Goal: Task Accomplishment & Management: Use online tool/utility

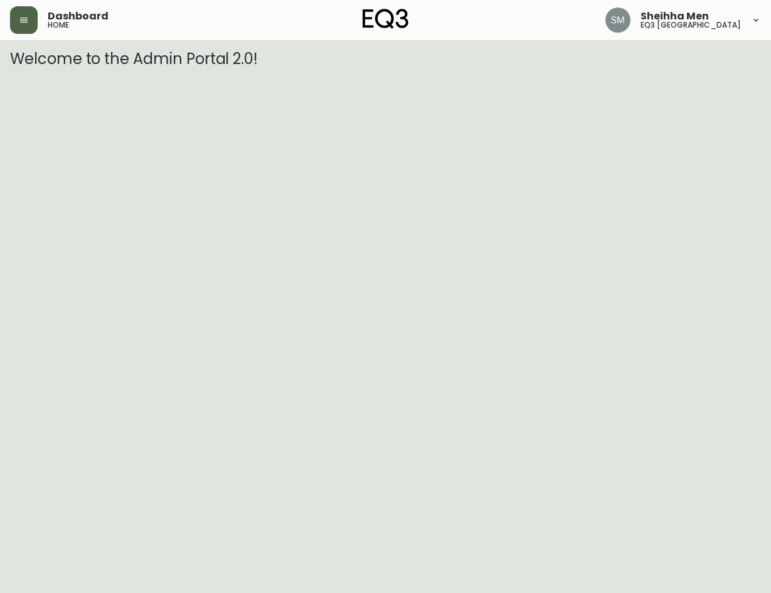
click at [23, 21] on icon "button" at bounding box center [24, 20] width 10 height 10
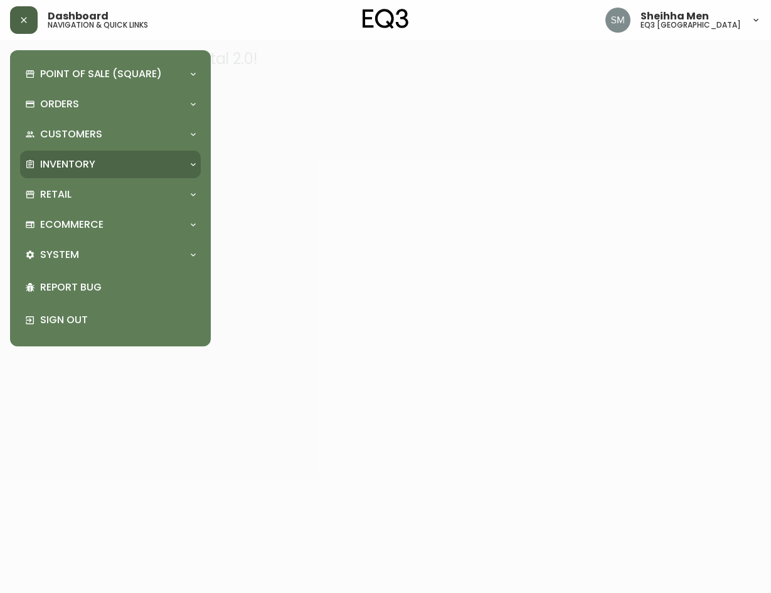
click at [94, 176] on div "Inventory" at bounding box center [110, 165] width 181 height 28
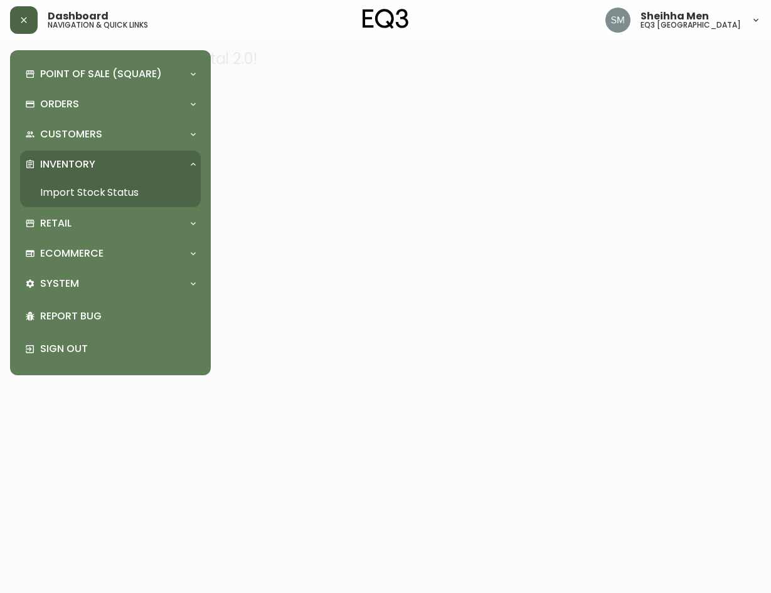
click at [81, 198] on link "Import Stock Status" at bounding box center [110, 192] width 181 height 29
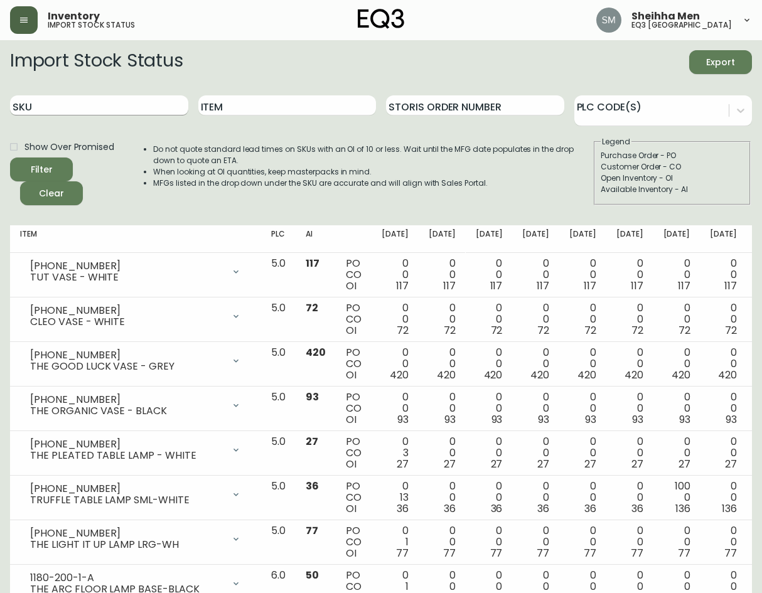
click at [115, 110] on input "SKU" at bounding box center [99, 105] width 178 height 20
paste input "3020-374-1-A"
type input "3020-374-1-A"
click at [195, 163] on li "Do not quote standard lead times on SKUs with an OI of 10 or less. Wait until t…" at bounding box center [372, 155] width 439 height 23
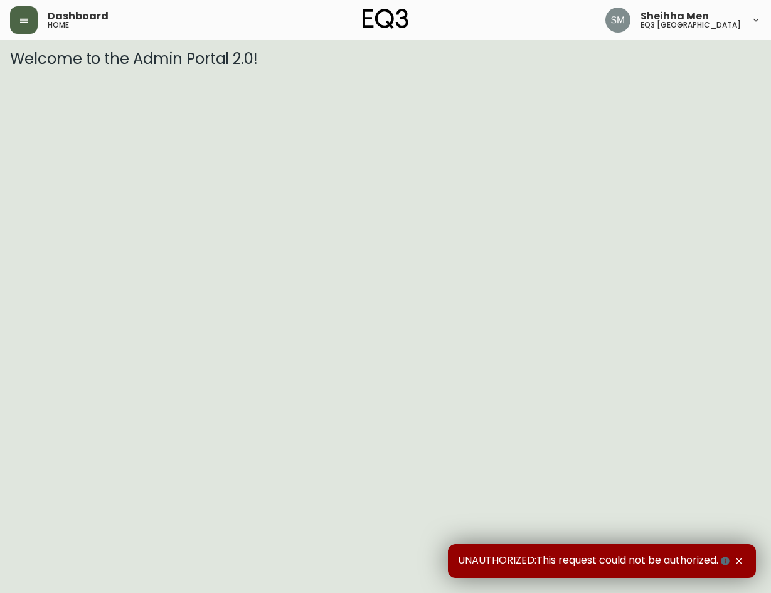
click at [24, 23] on icon "button" at bounding box center [24, 20] width 8 height 5
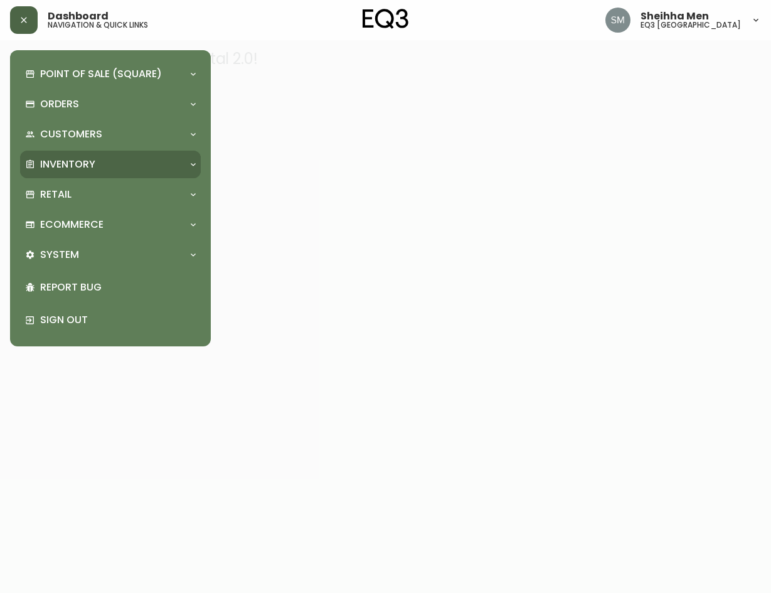
click at [75, 169] on p "Inventory" at bounding box center [67, 165] width 55 height 14
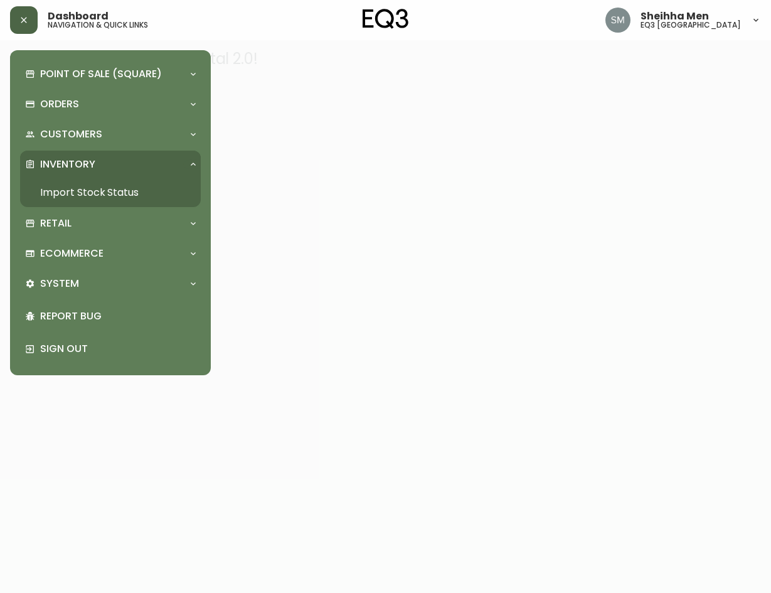
click at [74, 191] on link "Import Stock Status" at bounding box center [110, 192] width 181 height 29
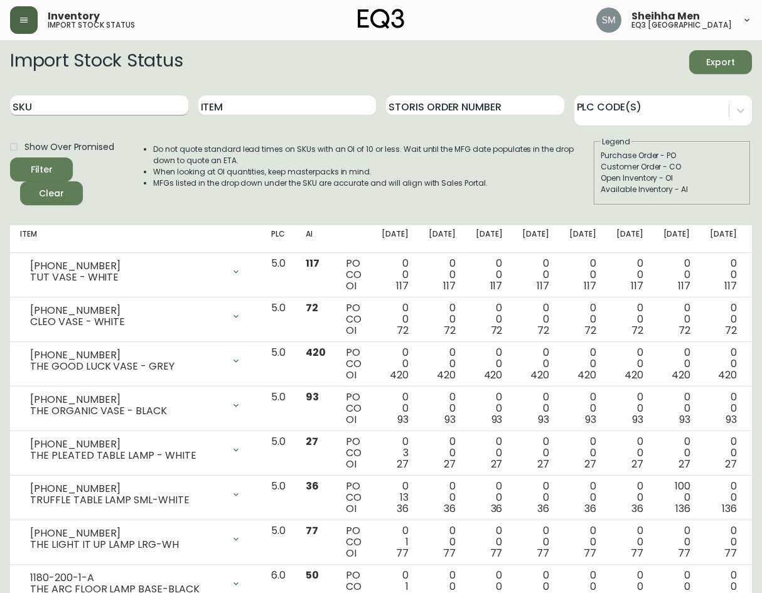
click at [112, 105] on input "SKU" at bounding box center [99, 105] width 178 height 20
paste input "3020-374-1-A"
type input "3020-374-1-A"
click at [10, 158] on button "Filter" at bounding box center [41, 170] width 63 height 24
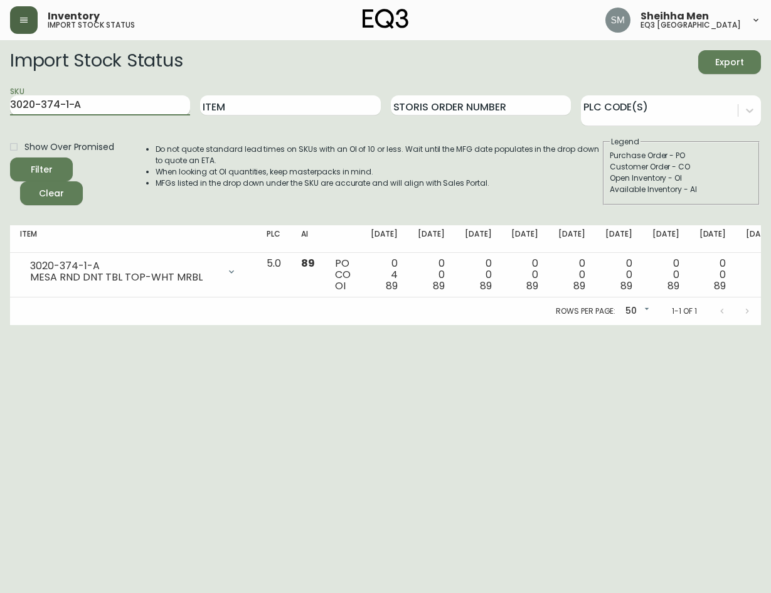
click at [136, 102] on input "3020-374-1-A" at bounding box center [100, 105] width 180 height 20
type input "v"
paste input "3020-373-4-B"
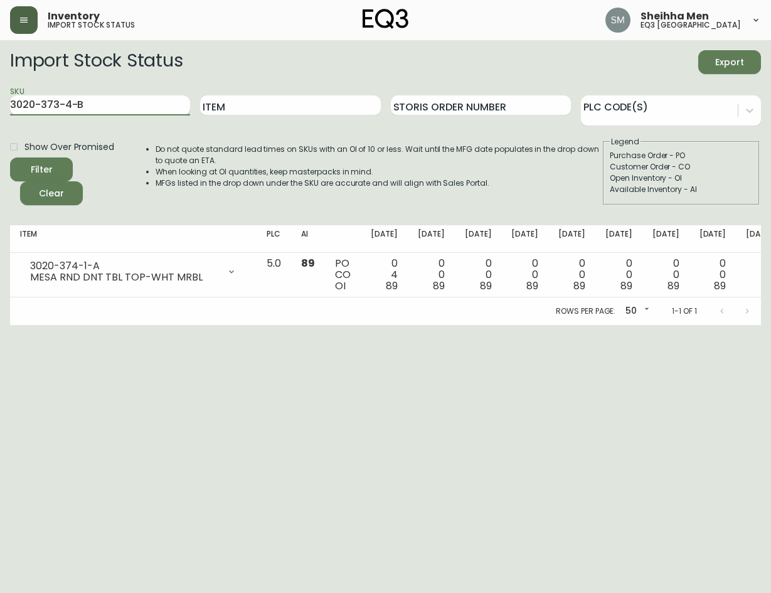
click at [10, 158] on button "Filter" at bounding box center [41, 170] width 63 height 24
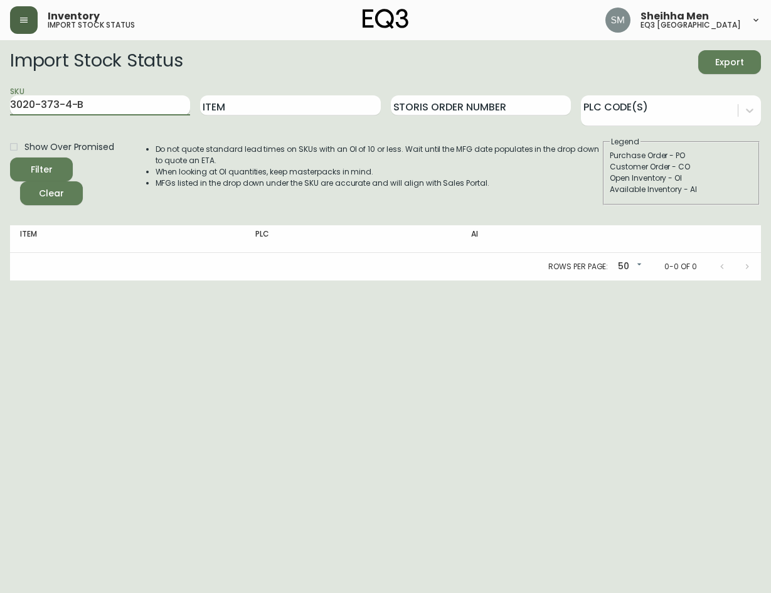
click at [10, 158] on button "Filter" at bounding box center [41, 170] width 63 height 24
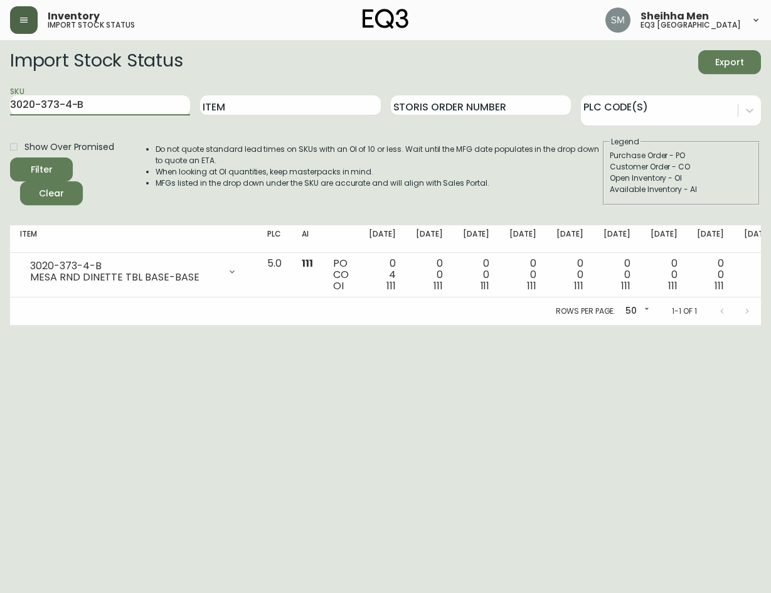
click at [0, 107] on html "Inventory import stock status Sheihha Men eq3 [GEOGRAPHIC_DATA] Import Stock St…" at bounding box center [385, 162] width 771 height 325
click at [10, 158] on button "Filter" at bounding box center [41, 170] width 63 height 24
drag, startPoint x: 148, startPoint y: 108, endPoint x: -1, endPoint y: 83, distance: 151.4
click at [0, 83] on html "Inventory import stock status Sheihha Men eq3 [GEOGRAPHIC_DATA] Import Stock St…" at bounding box center [385, 162] width 771 height 325
paste input "C"
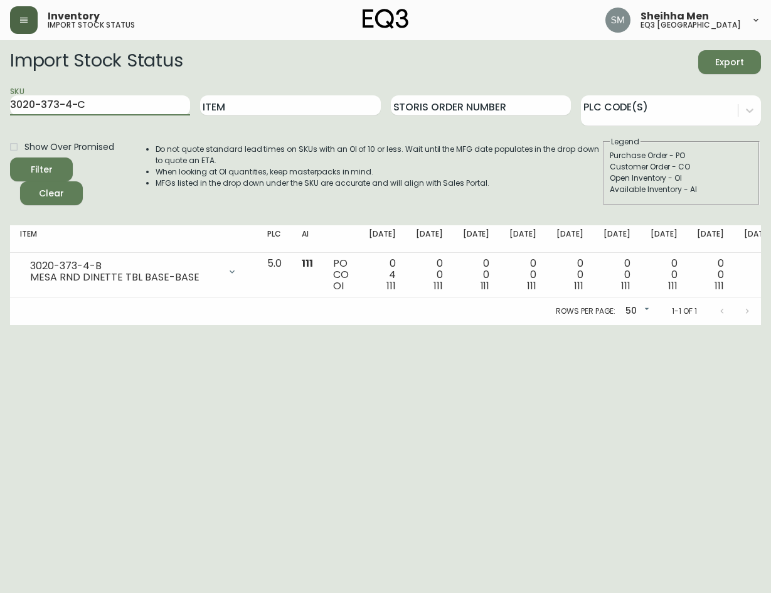
type input "3020-373-4-C"
click at [10, 158] on button "Filter" at bounding box center [41, 170] width 63 height 24
